Goal: Information Seeking & Learning: Check status

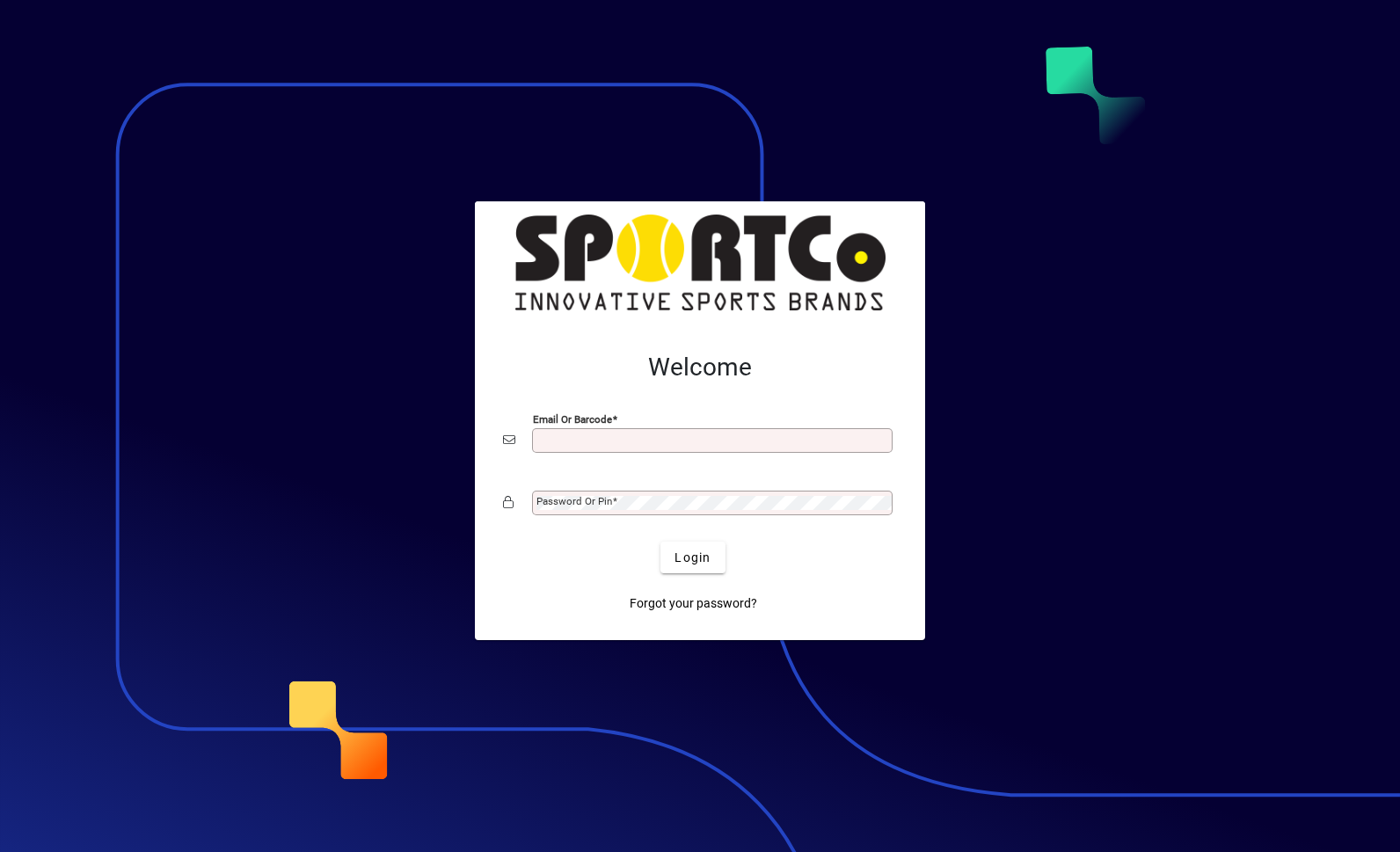
type input "**********"
click at [693, 556] on button "Login" at bounding box center [692, 557] width 64 height 32
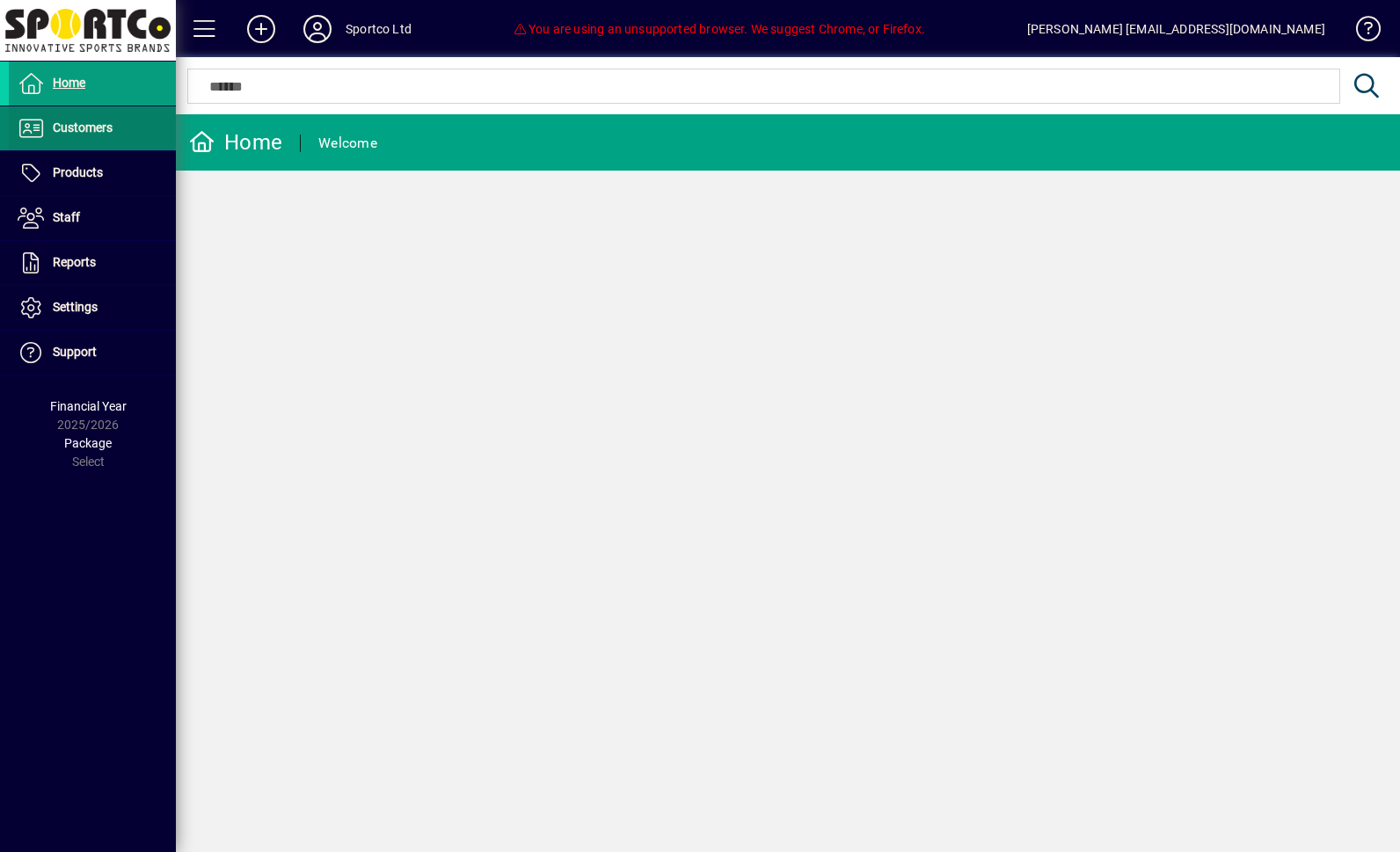
click at [74, 127] on span "Customers" at bounding box center [82, 128] width 59 height 14
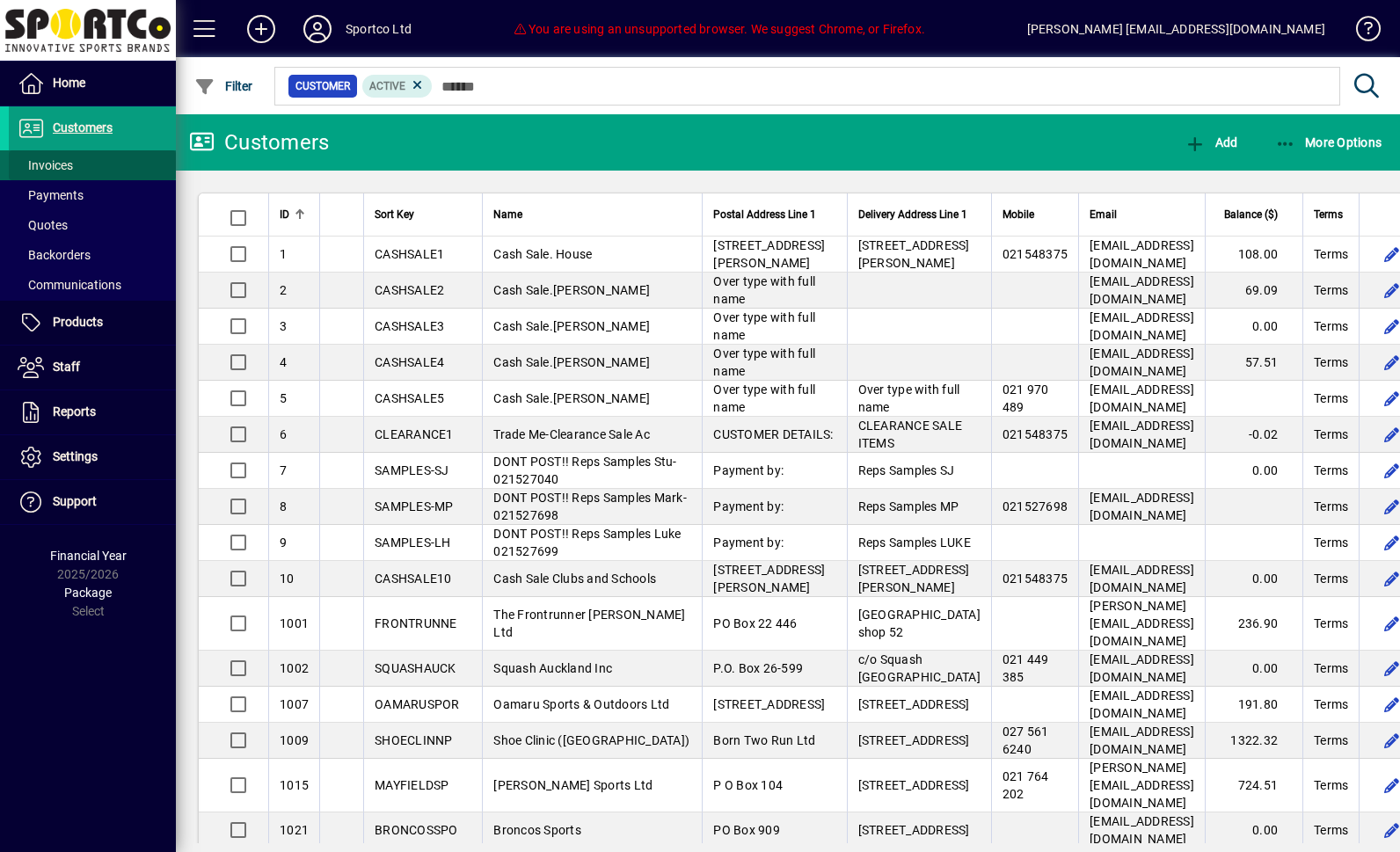
click at [47, 159] on span "Invoices" at bounding box center [45, 166] width 56 height 14
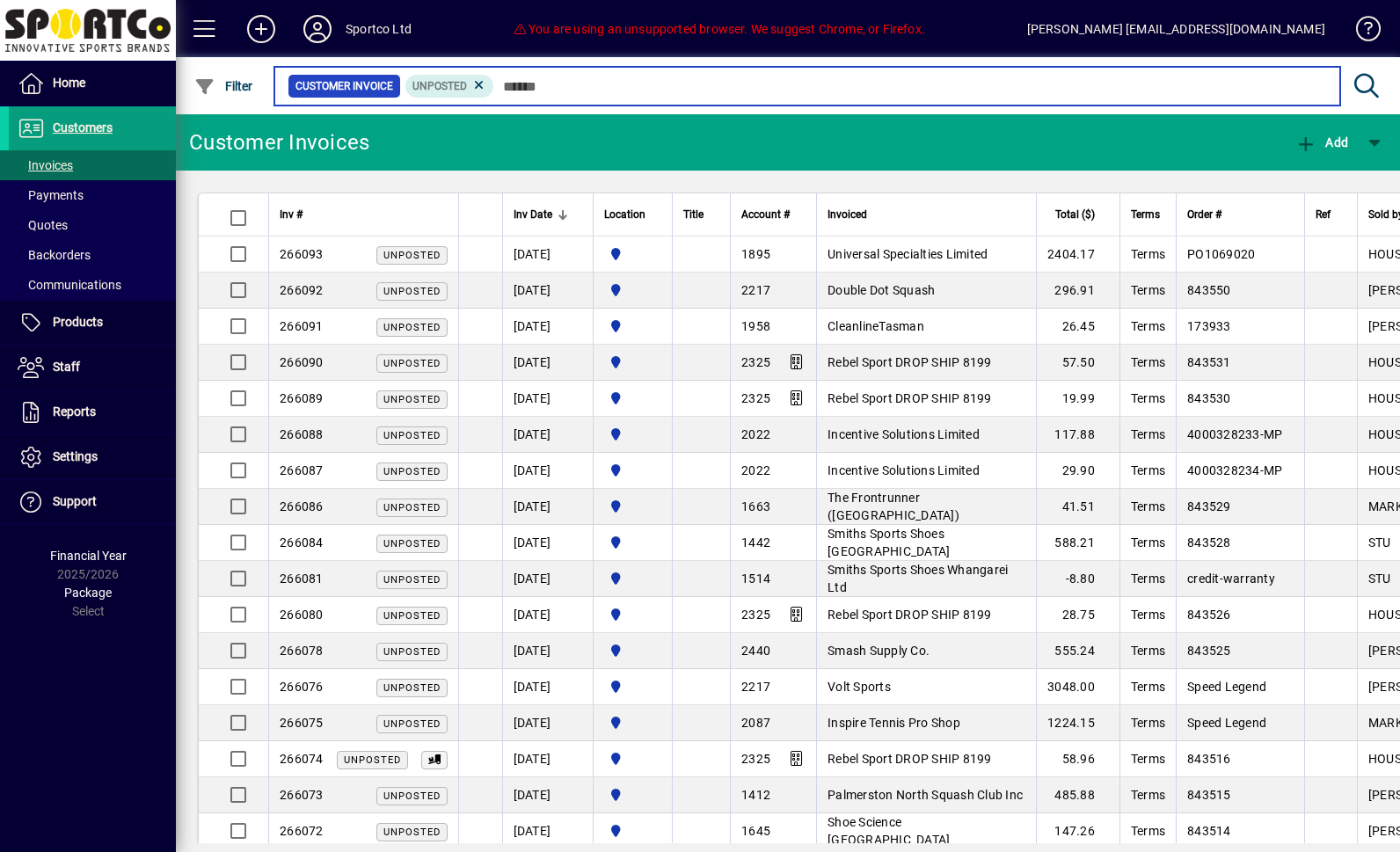
click at [533, 81] on input "text" at bounding box center [910, 86] width 832 height 25
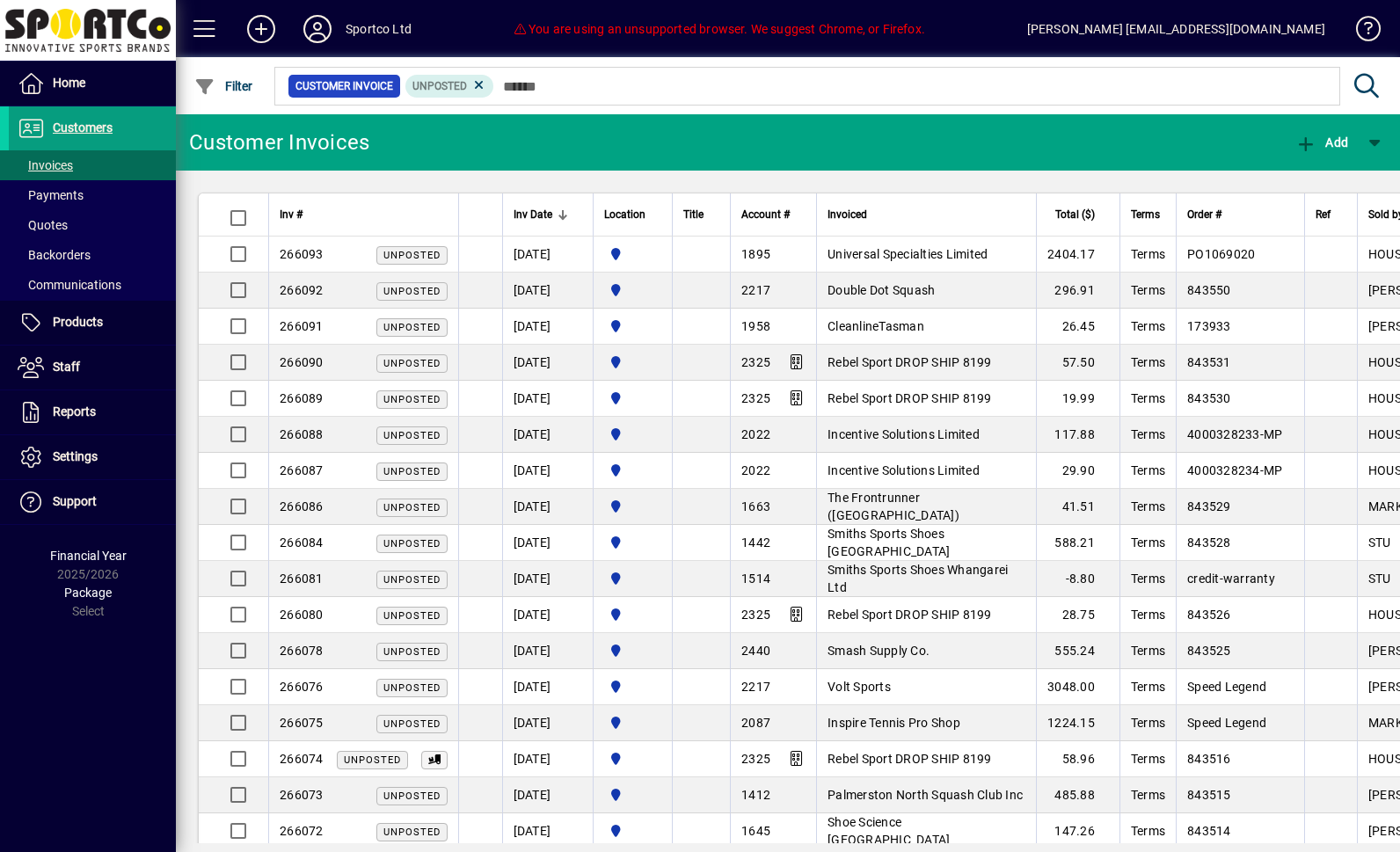
click at [524, 69] on div at bounding box center [883, 67] width 1224 height 19
click at [494, 81] on mat-chip "Unposted" at bounding box center [449, 86] width 89 height 23
click at [522, 67] on div at bounding box center [883, 67] width 1224 height 19
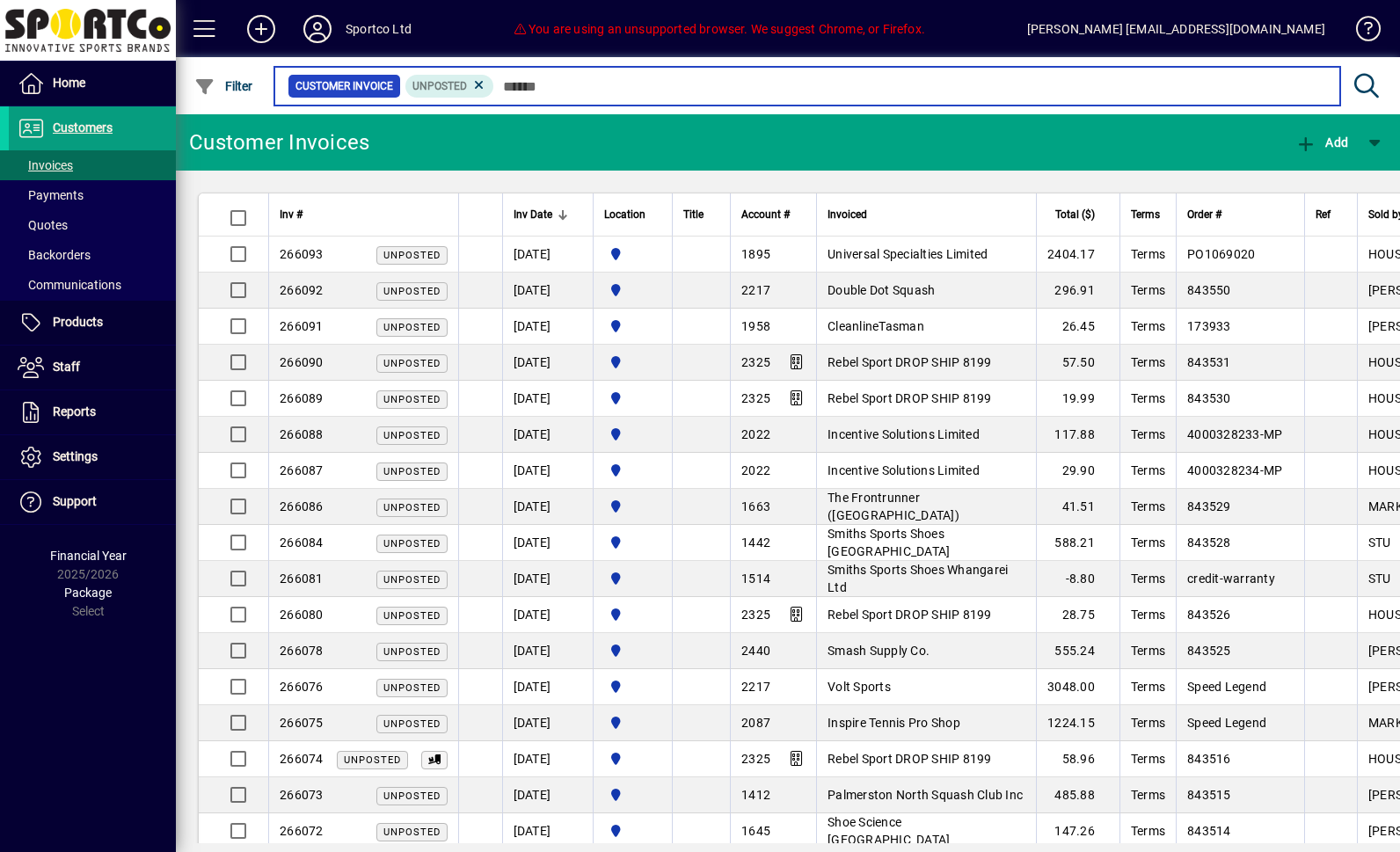
click at [533, 80] on input "text" at bounding box center [910, 86] width 832 height 25
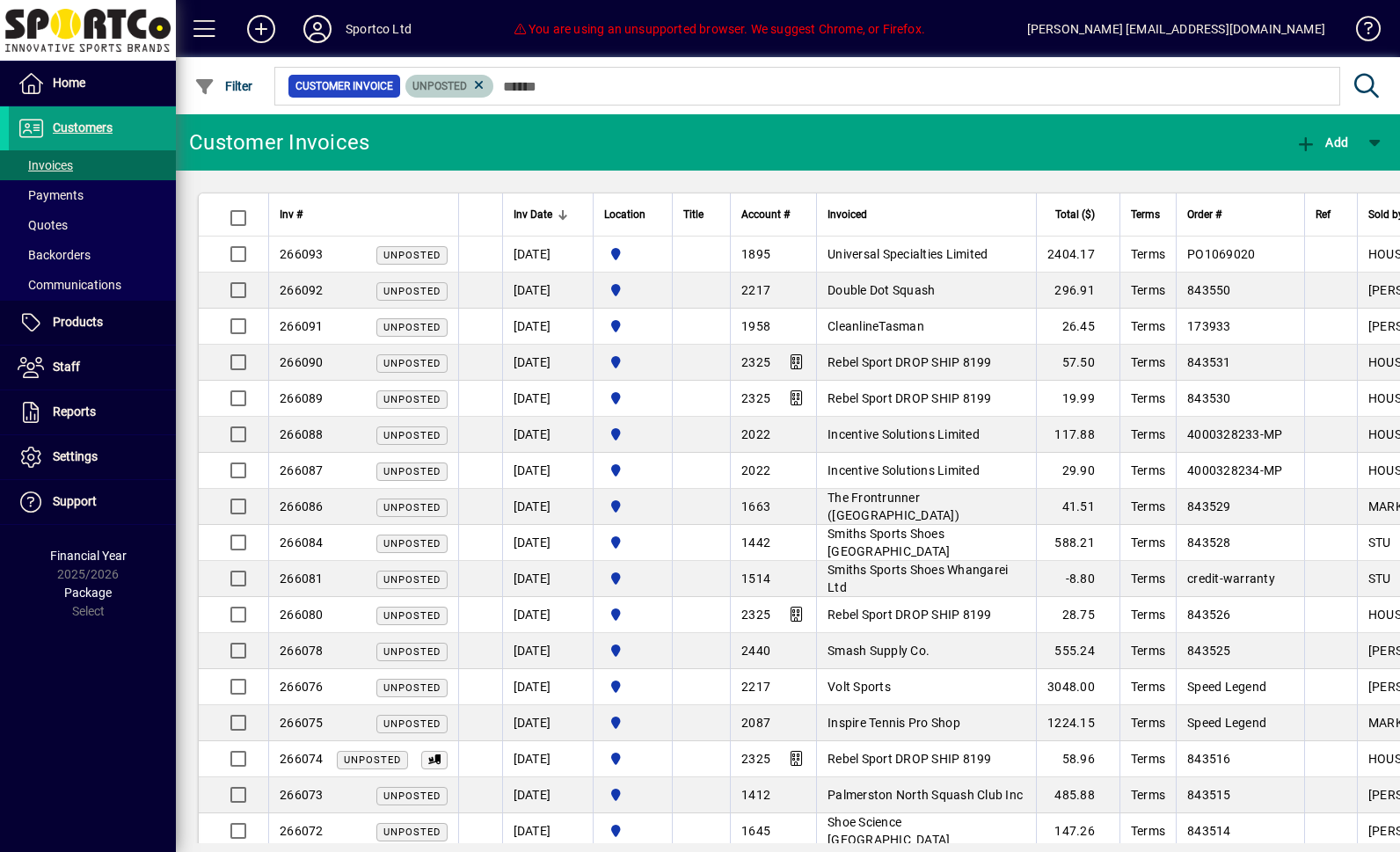
click at [467, 86] on span "Unposted" at bounding box center [439, 86] width 55 height 12
click at [494, 81] on mat-chip "Unposted" at bounding box center [449, 86] width 89 height 23
click at [487, 80] on icon at bounding box center [479, 85] width 16 height 16
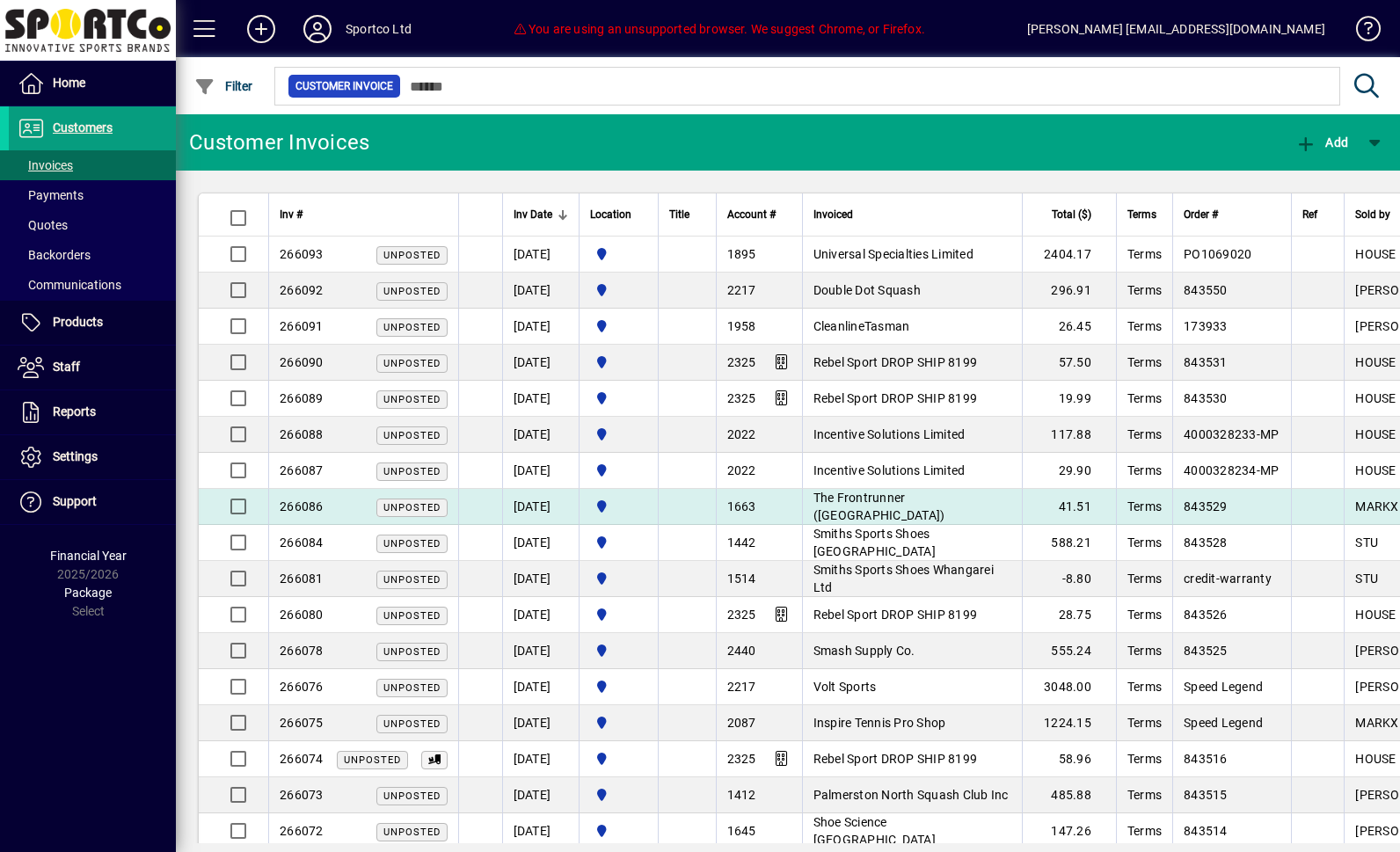
click at [901, 507] on span "The Frontrunner ([GEOGRAPHIC_DATA])" at bounding box center [879, 507] width 132 height 32
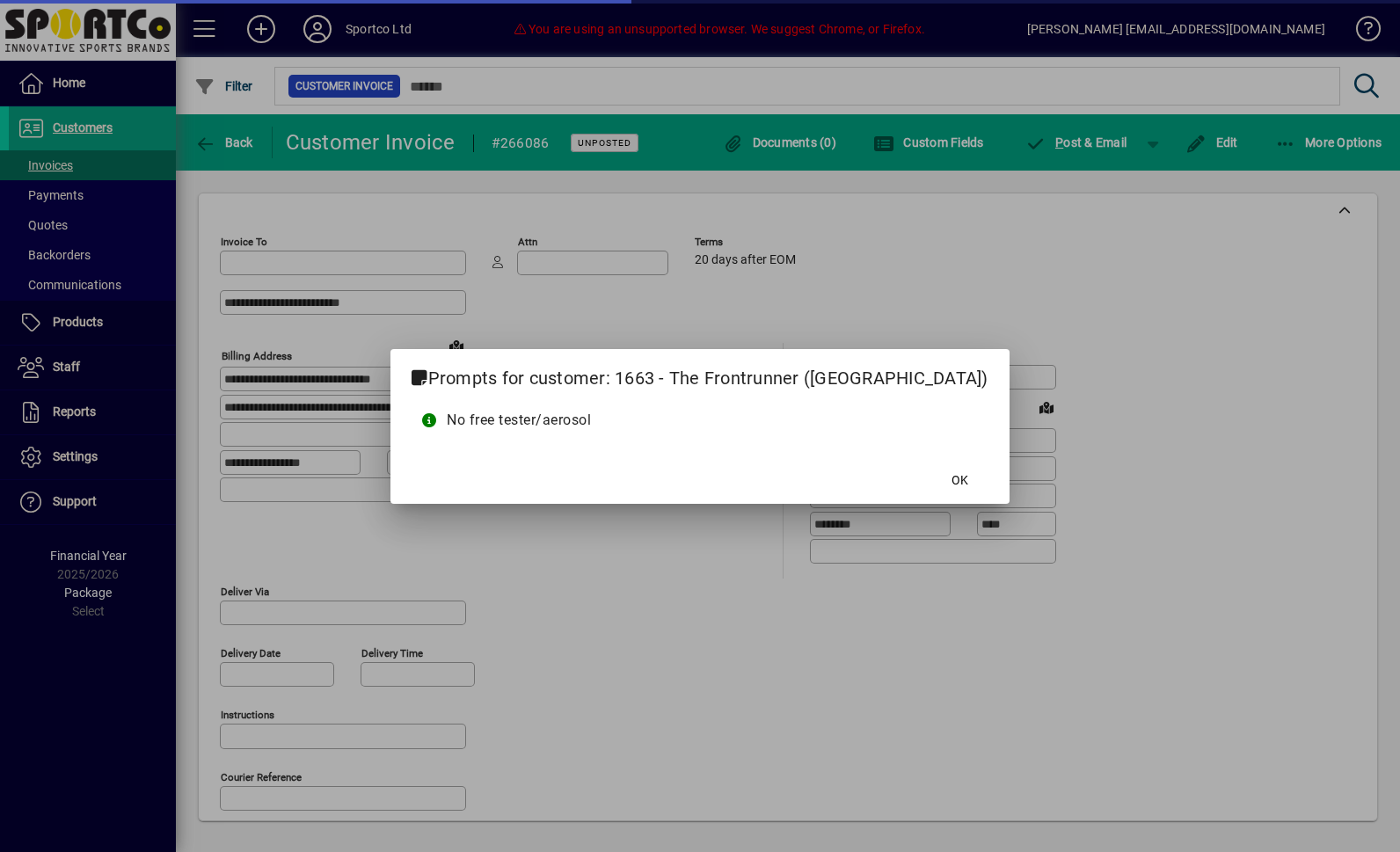
type input "**********"
click at [952, 481] on span "OK" at bounding box center [960, 480] width 17 height 19
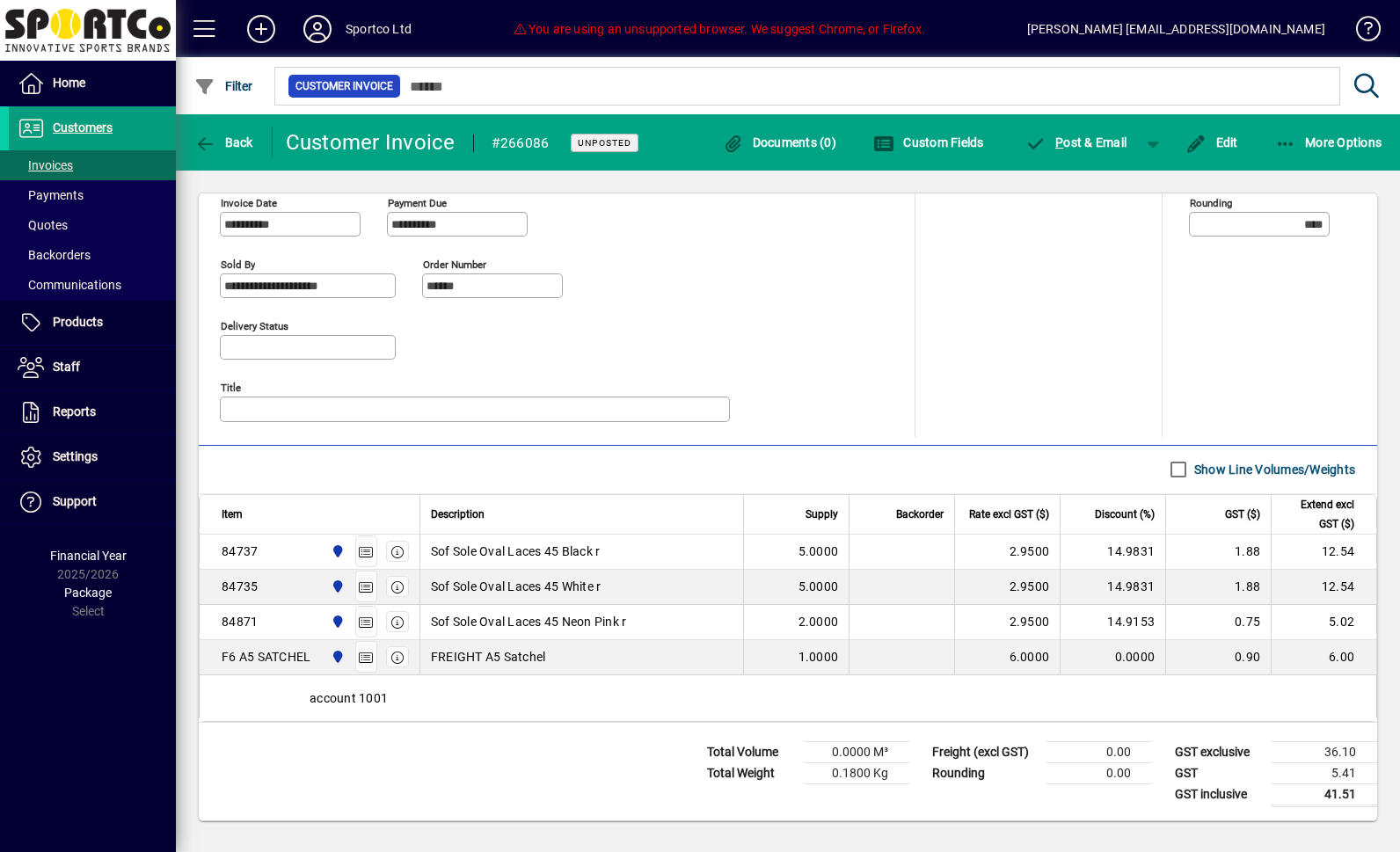
scroll to position [742, 0]
click at [230, 138] on span "Back" at bounding box center [223, 143] width 58 height 14
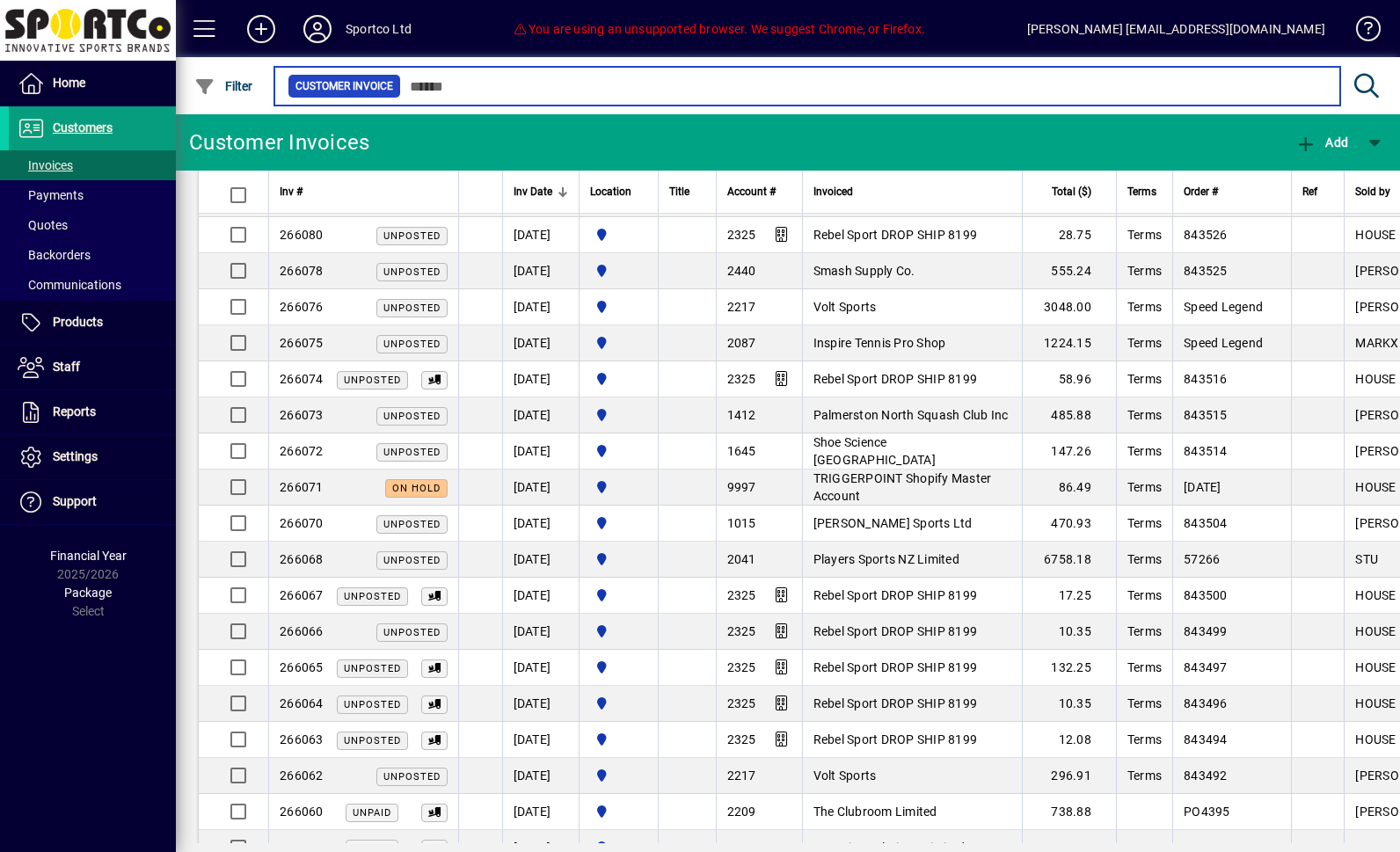
scroll to position [382, 0]
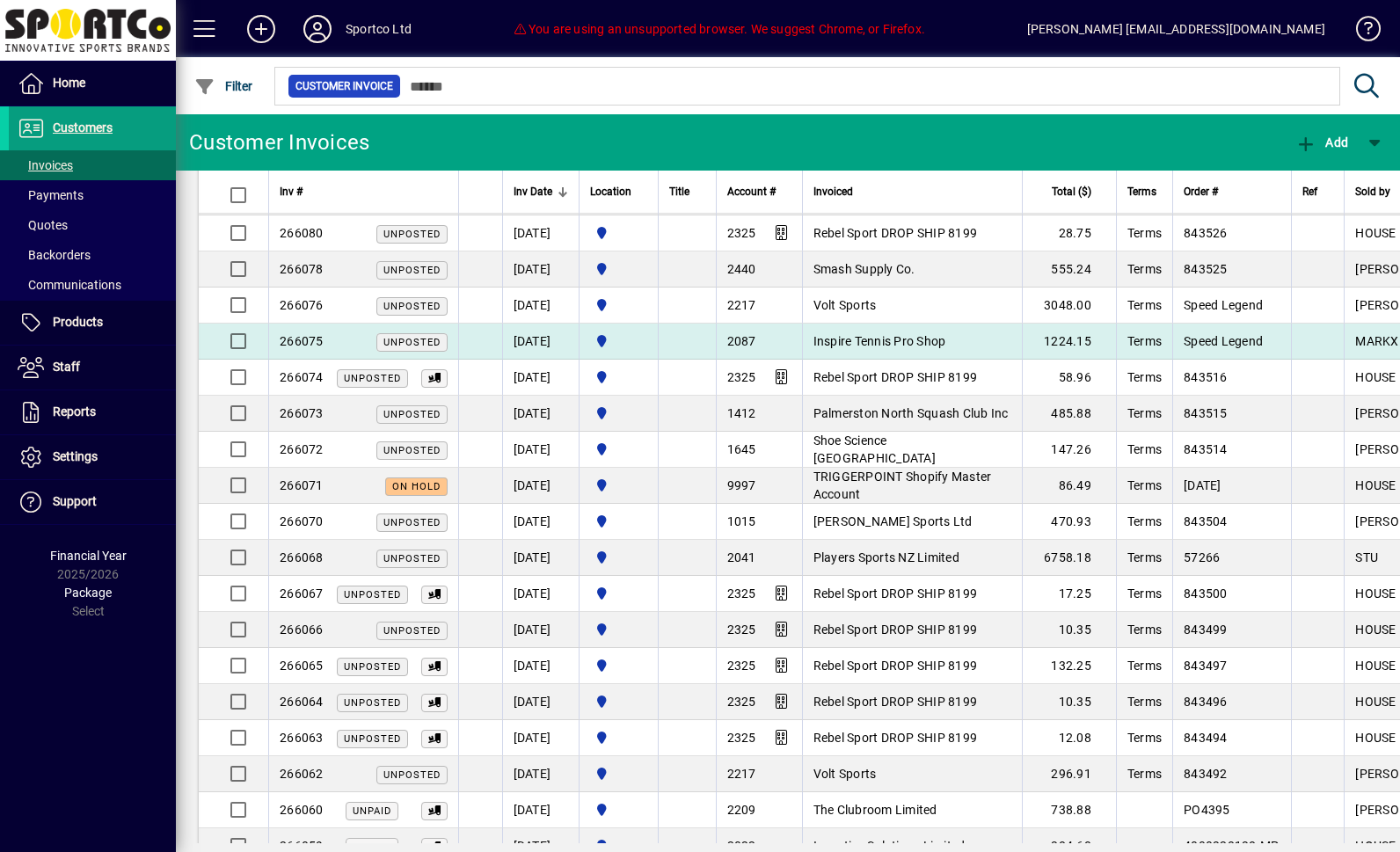
click at [904, 347] on span "Inspire Tennis Pro Shop" at bounding box center [880, 341] width 133 height 14
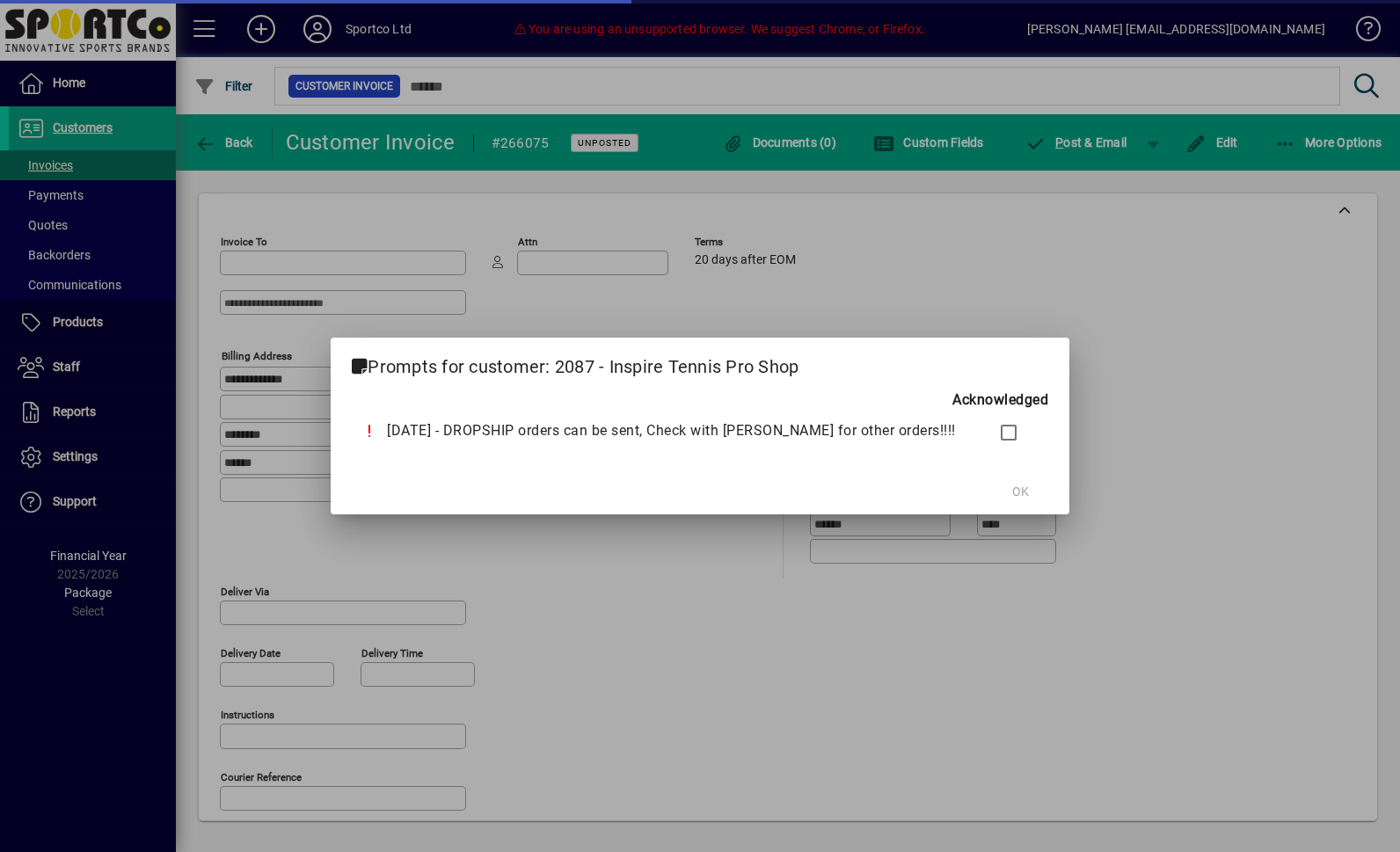
type input "**********"
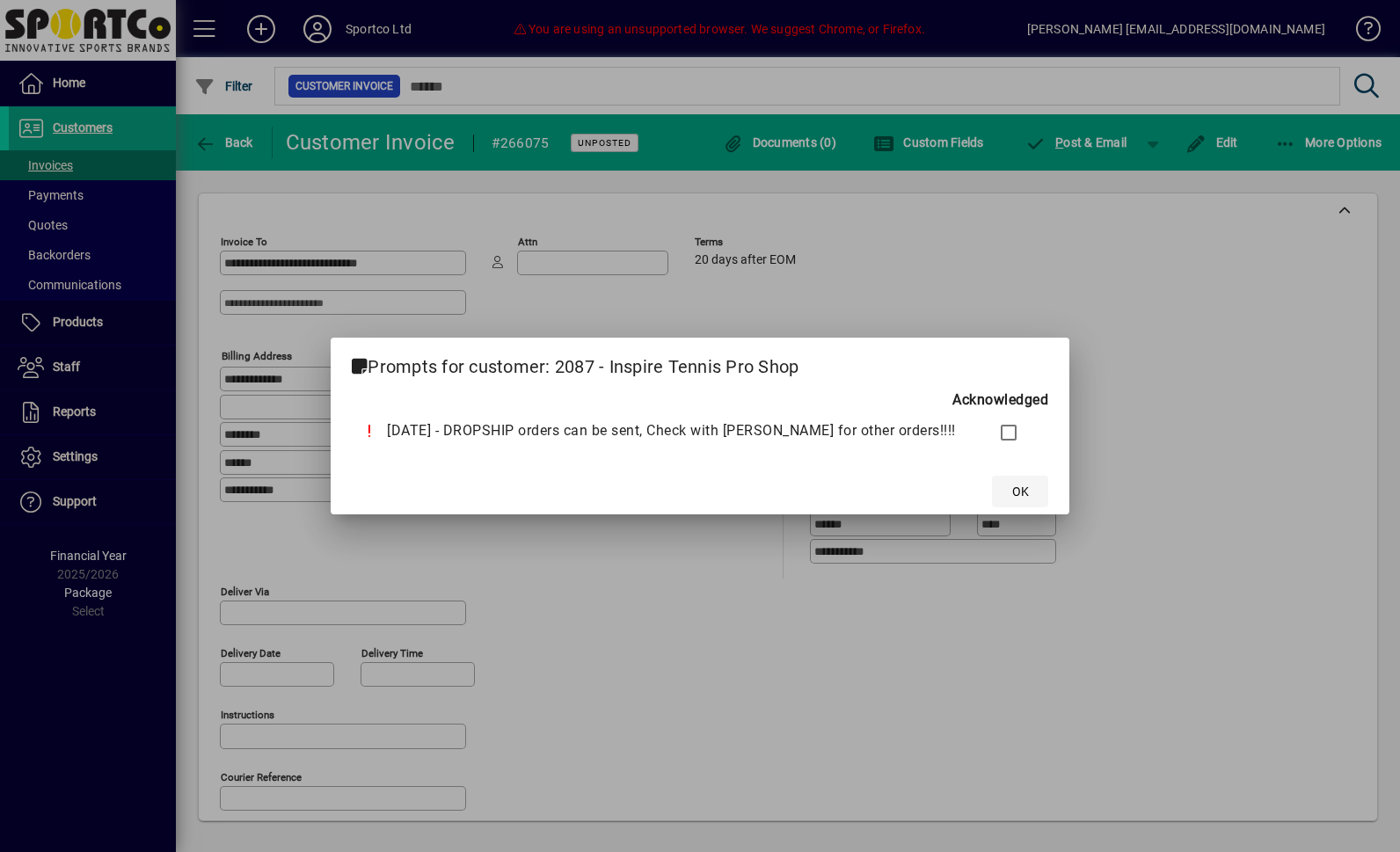
click at [1012, 491] on span "OK" at bounding box center [1020, 492] width 17 height 19
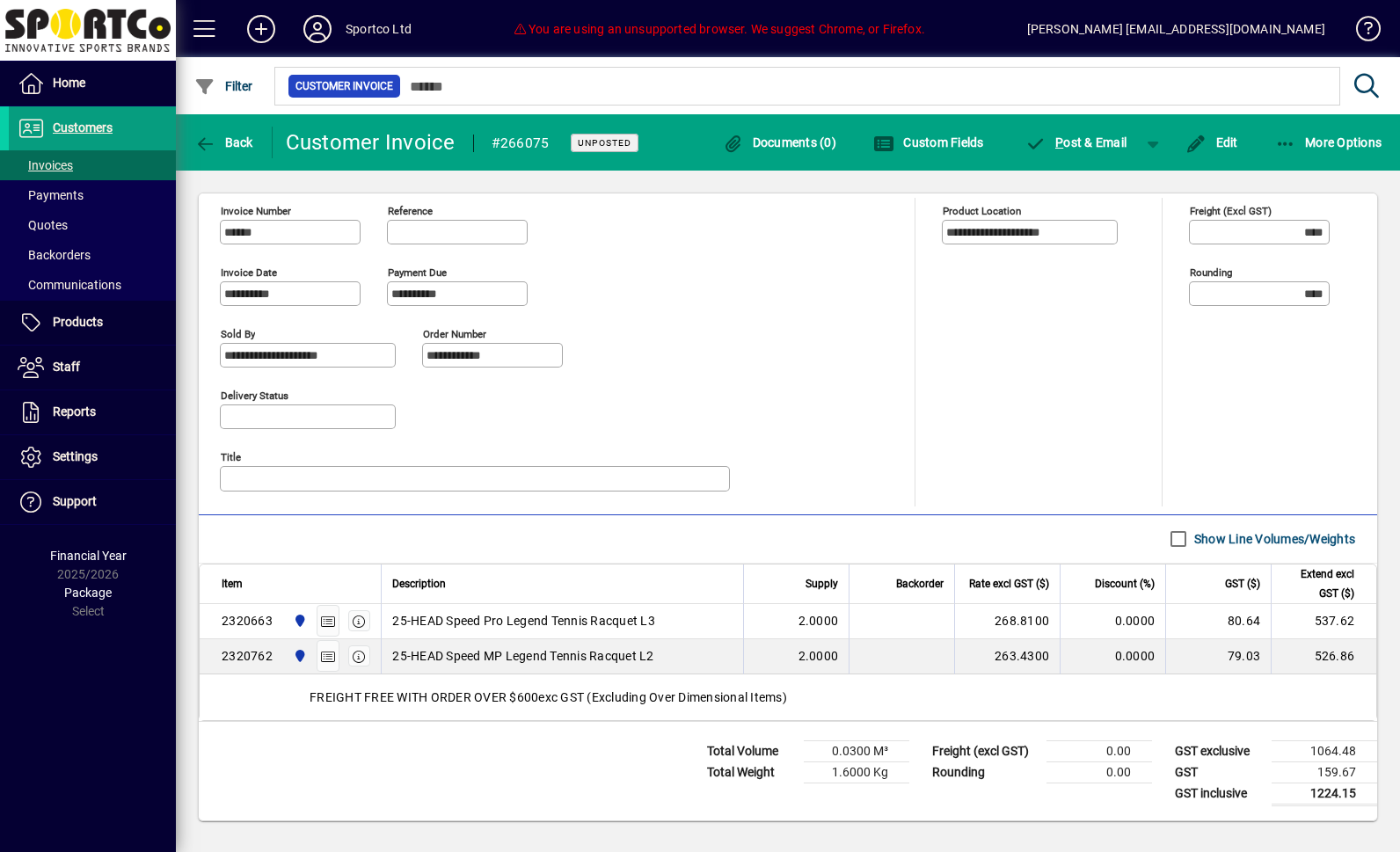
scroll to position [671, 0]
click at [237, 141] on span "Back" at bounding box center [223, 143] width 58 height 14
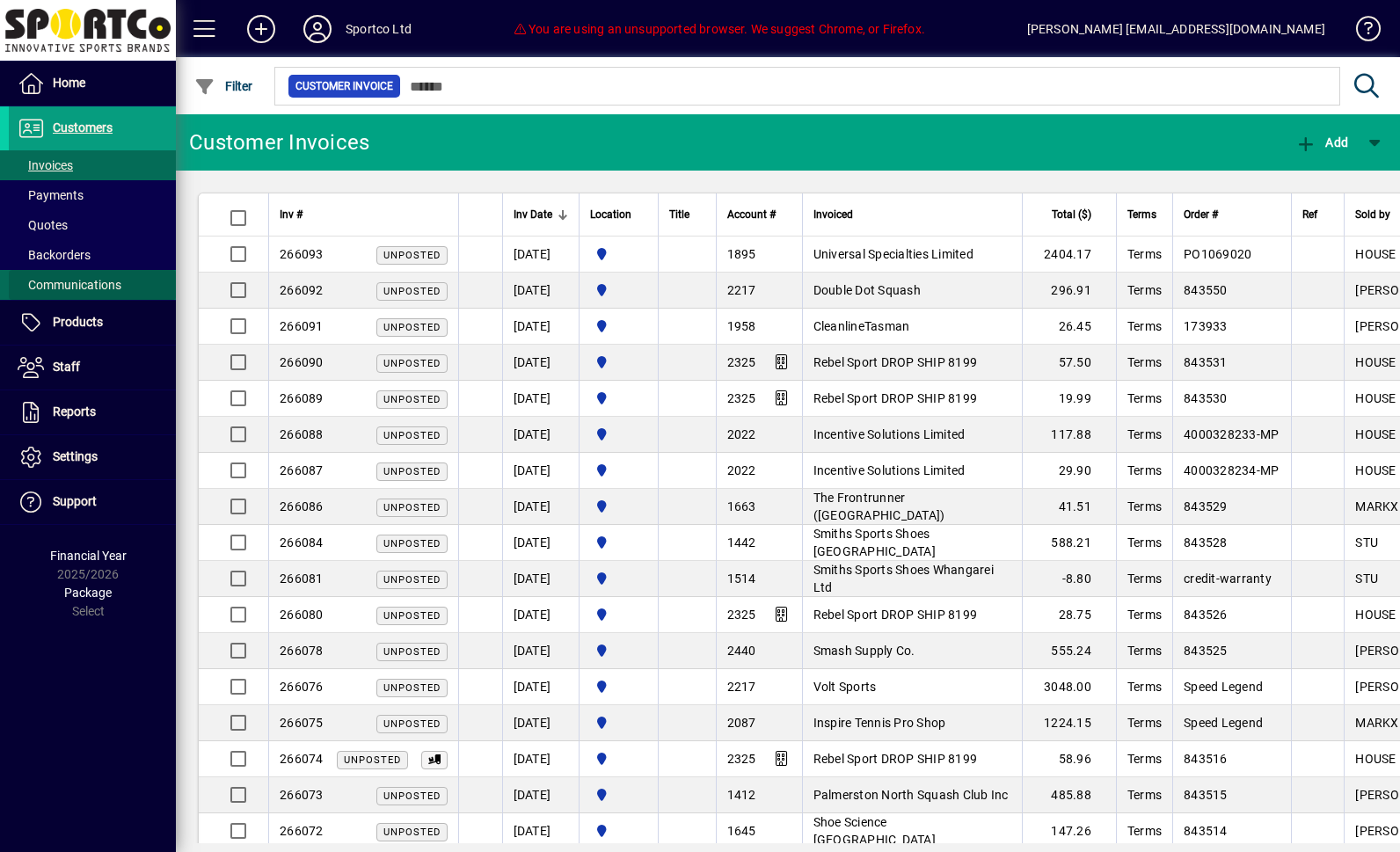
click at [42, 284] on span "Communications" at bounding box center [69, 285] width 104 height 14
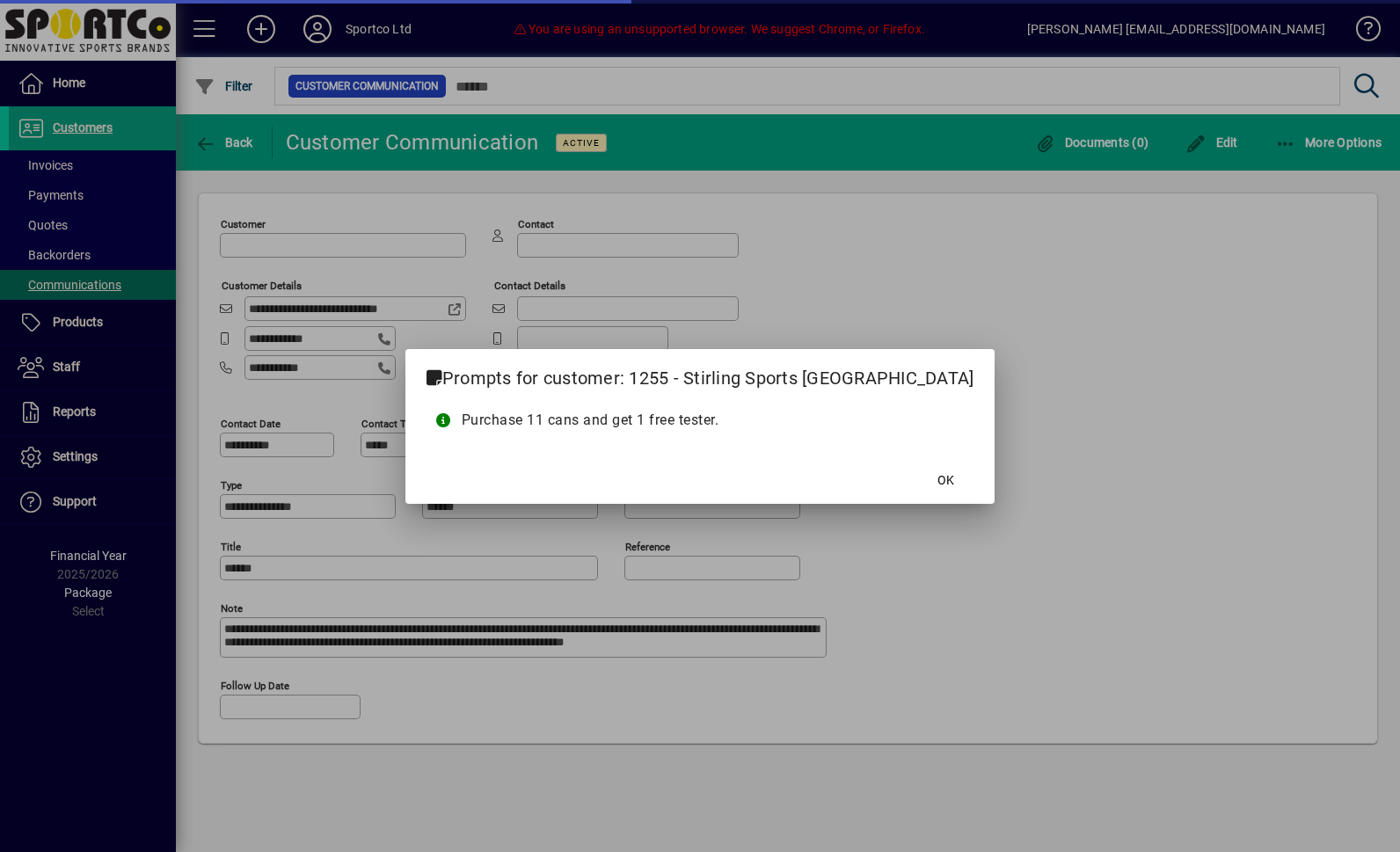
type input "**********"
click at [937, 486] on span "OK" at bounding box center [945, 480] width 17 height 19
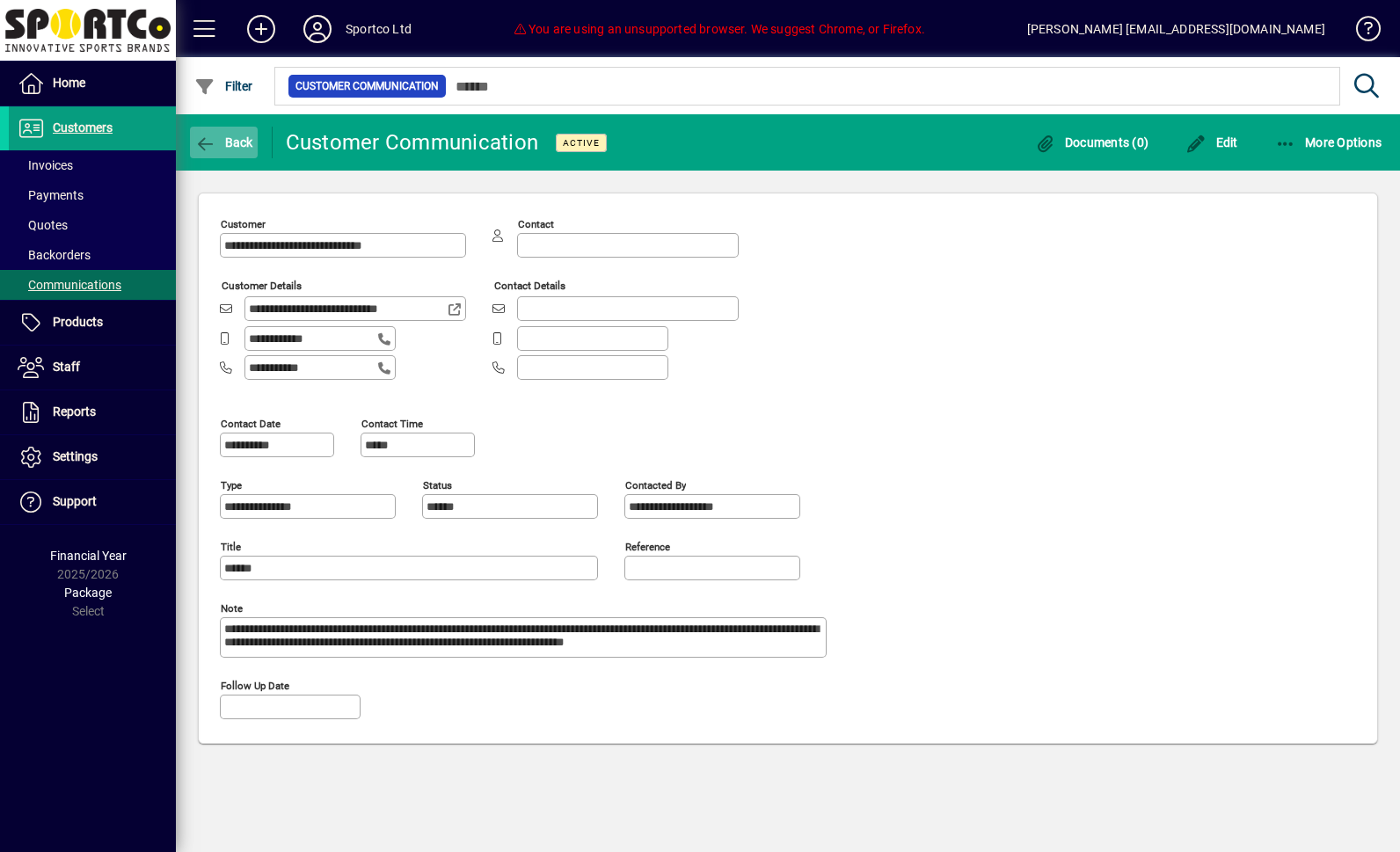
click at [242, 141] on span "Back" at bounding box center [223, 143] width 58 height 14
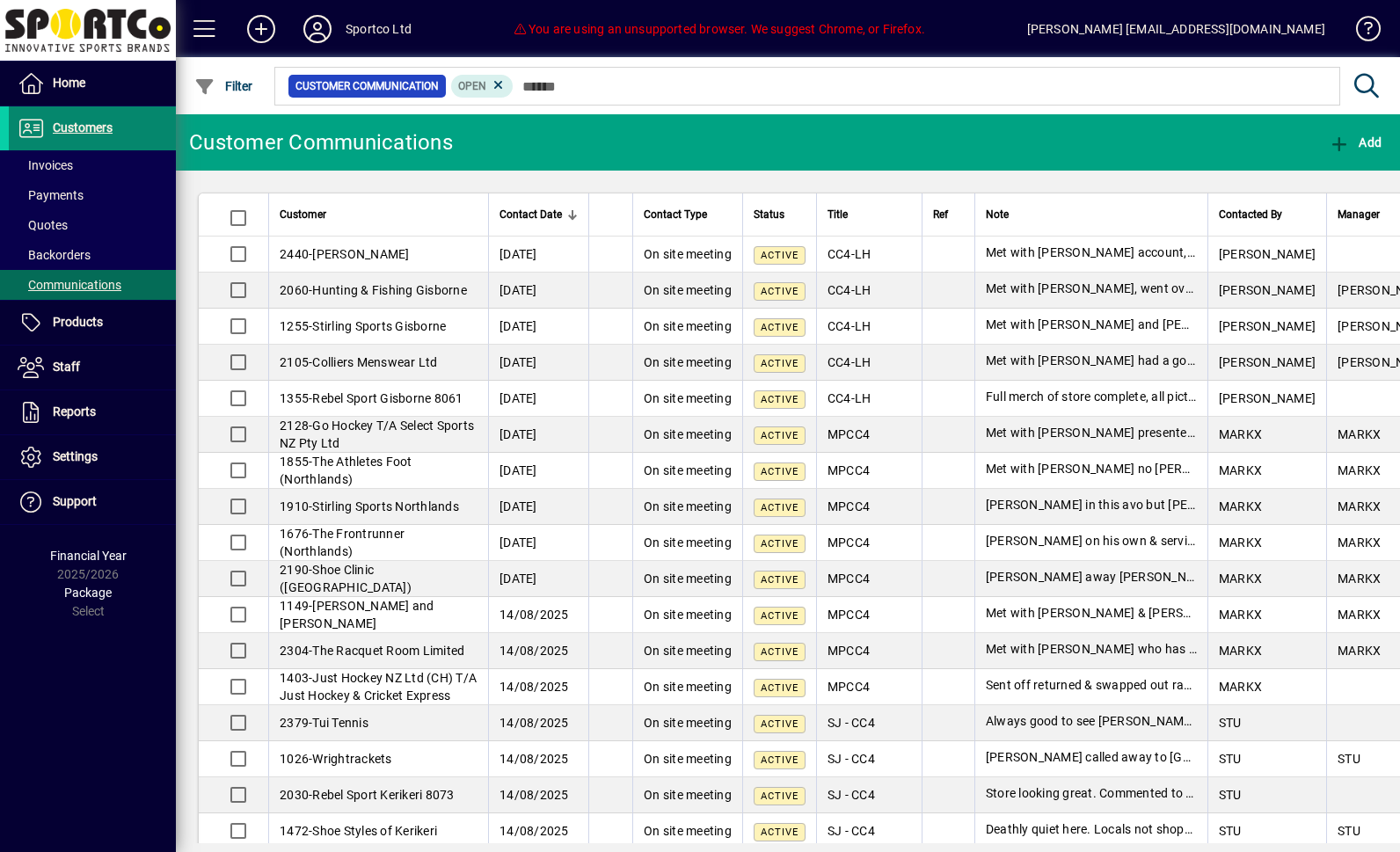
click at [60, 129] on span "Customers" at bounding box center [82, 128] width 59 height 14
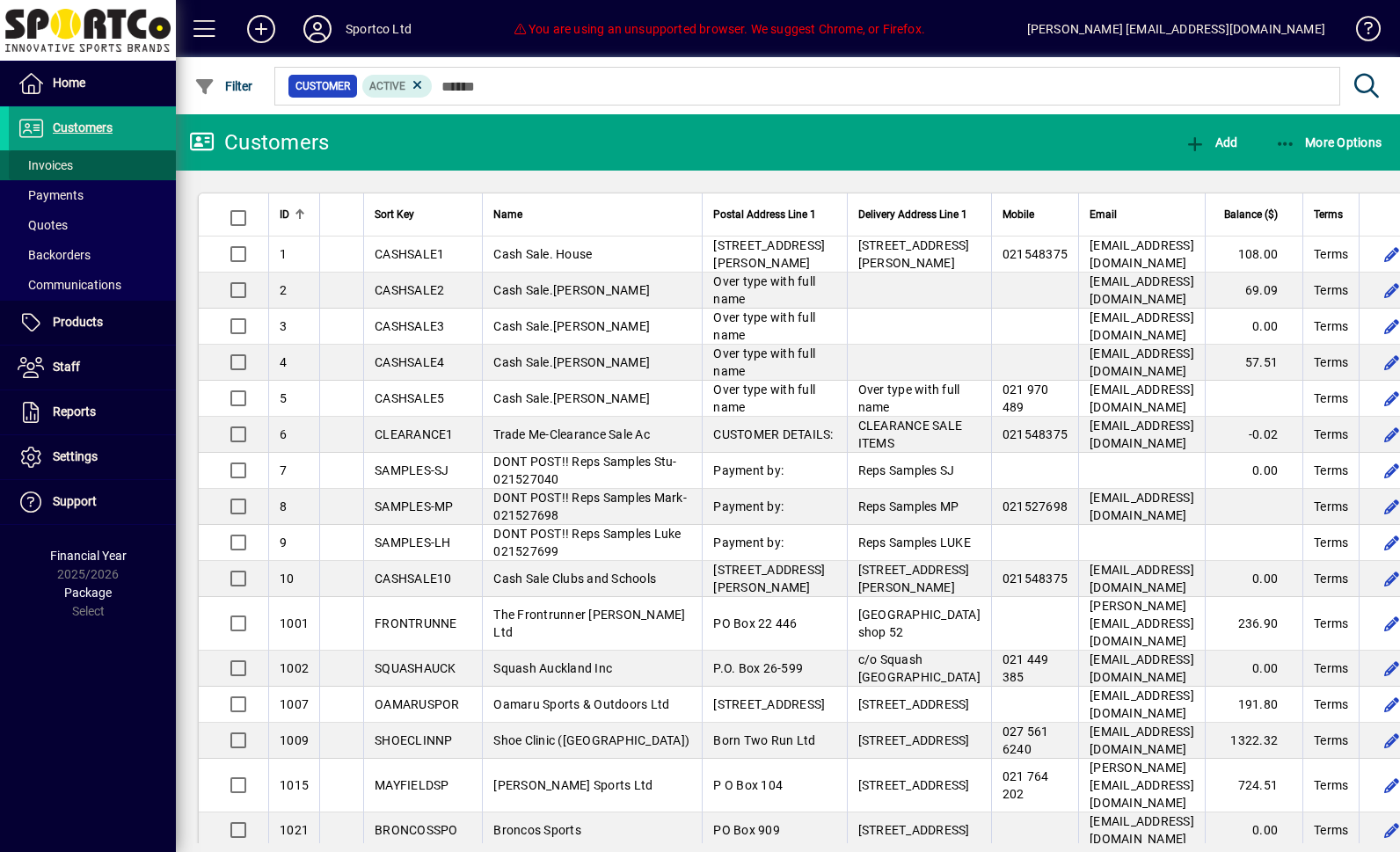
click at [41, 170] on span "Invoices" at bounding box center [45, 166] width 56 height 14
